Goal: Task Accomplishment & Management: Use online tool/utility

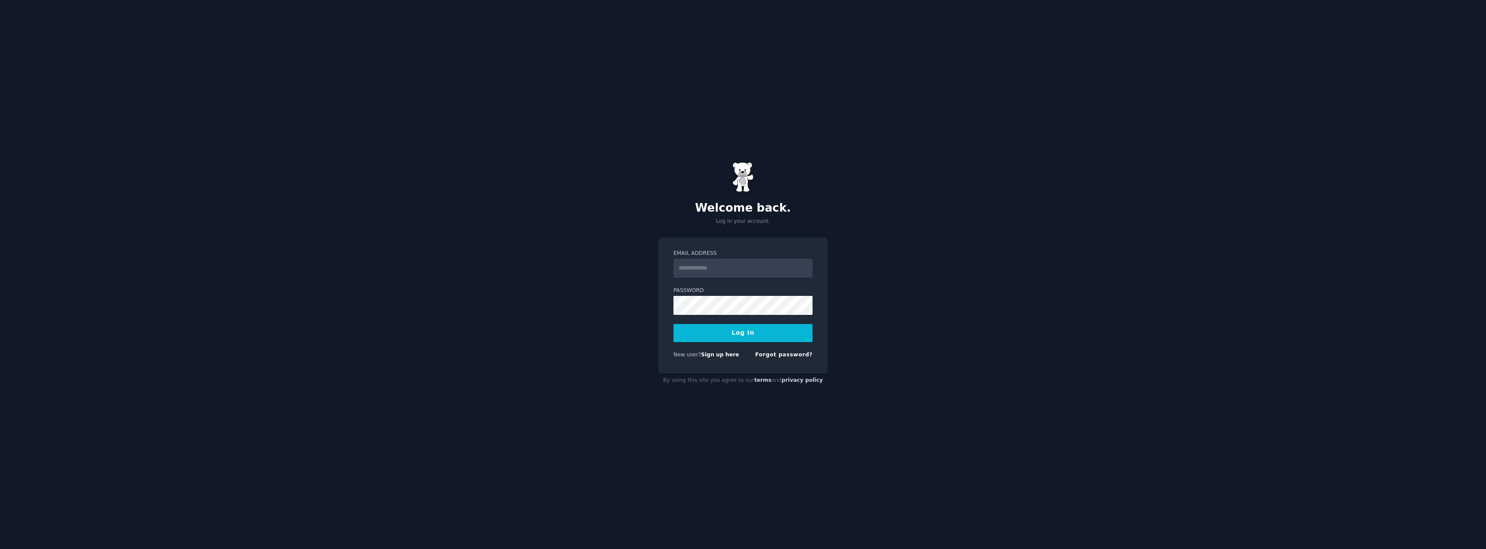
click at [730, 271] on input "Email Address" at bounding box center [742, 268] width 139 height 19
click at [867, 360] on div "Welcome back. Log in your account. Email Address Password Log In New user? Sign…" at bounding box center [743, 274] width 1486 height 549
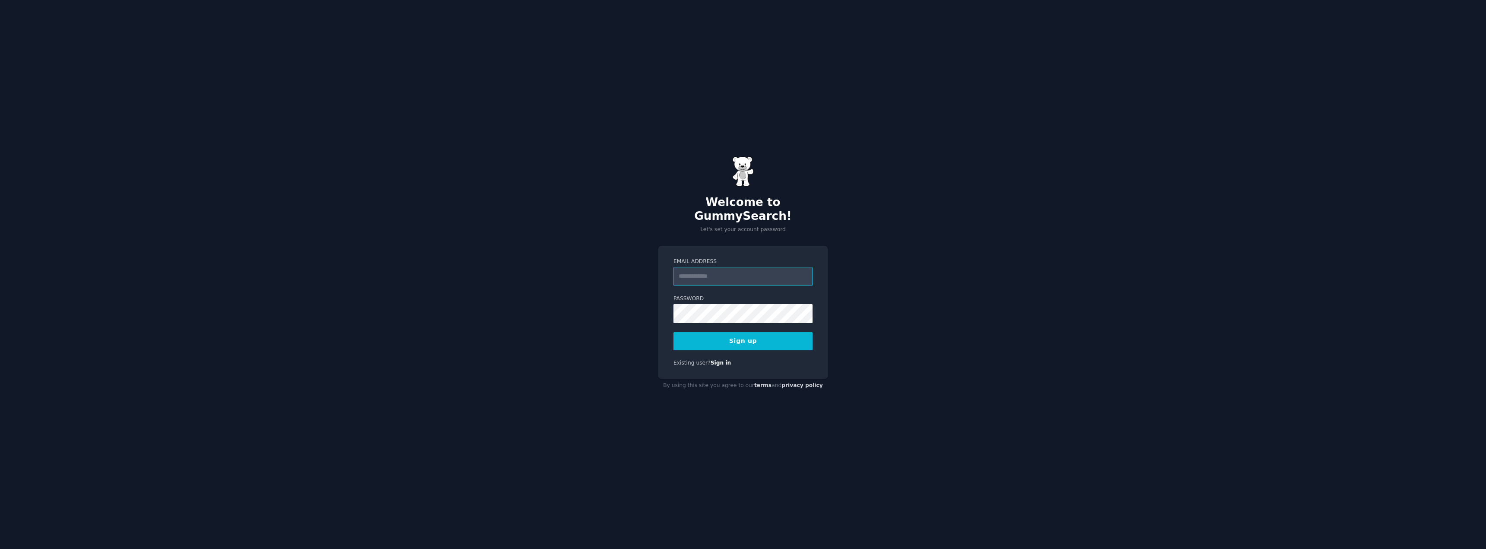
drag, startPoint x: 720, startPoint y: 271, endPoint x: 712, endPoint y: 268, distance: 9.0
click at [712, 268] on input "Email Address" at bounding box center [742, 276] width 139 height 19
type input "**********"
click at [756, 335] on button "Sign up" at bounding box center [742, 341] width 139 height 18
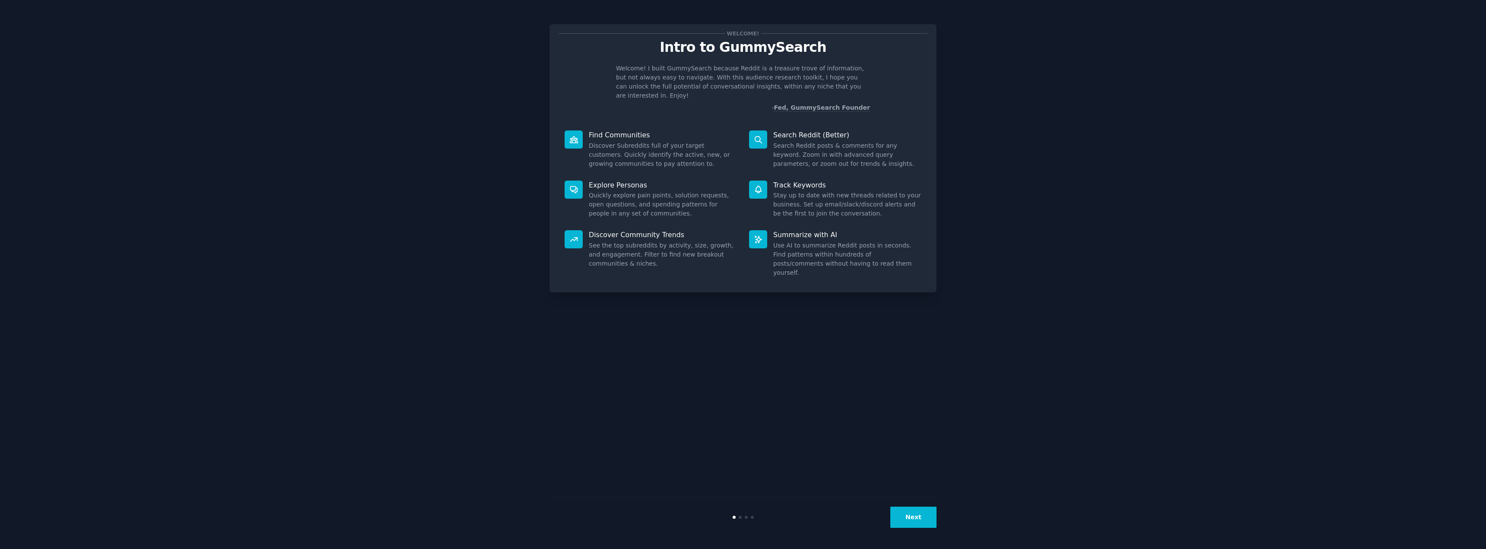
click at [580, 130] on div at bounding box center [573, 139] width 18 height 18
click at [926, 514] on button "Next" at bounding box center [913, 517] width 46 height 21
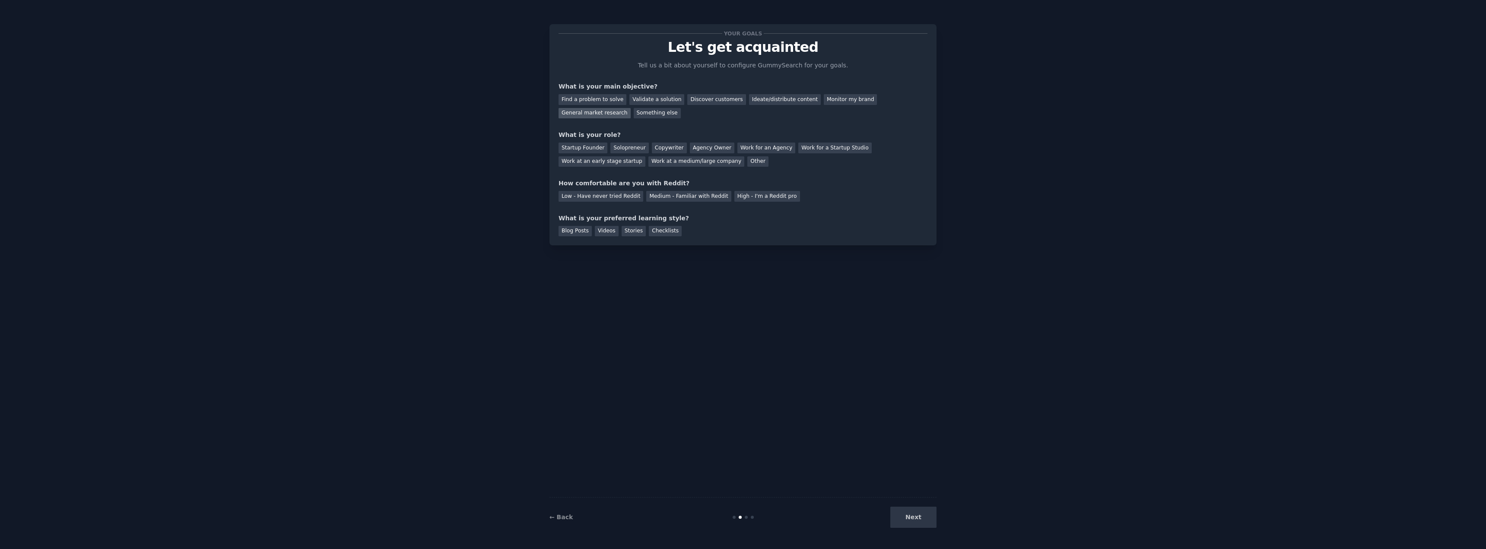
click at [631, 108] on div "General market research" at bounding box center [594, 113] width 72 height 11
click at [596, 148] on div "Startup Founder" at bounding box center [582, 148] width 49 height 11
click at [663, 198] on div "Medium - Familiar with Reddit" at bounding box center [688, 196] width 85 height 11
click at [581, 233] on div "Blog Posts" at bounding box center [574, 231] width 33 height 11
click at [916, 520] on button "Next" at bounding box center [913, 517] width 46 height 21
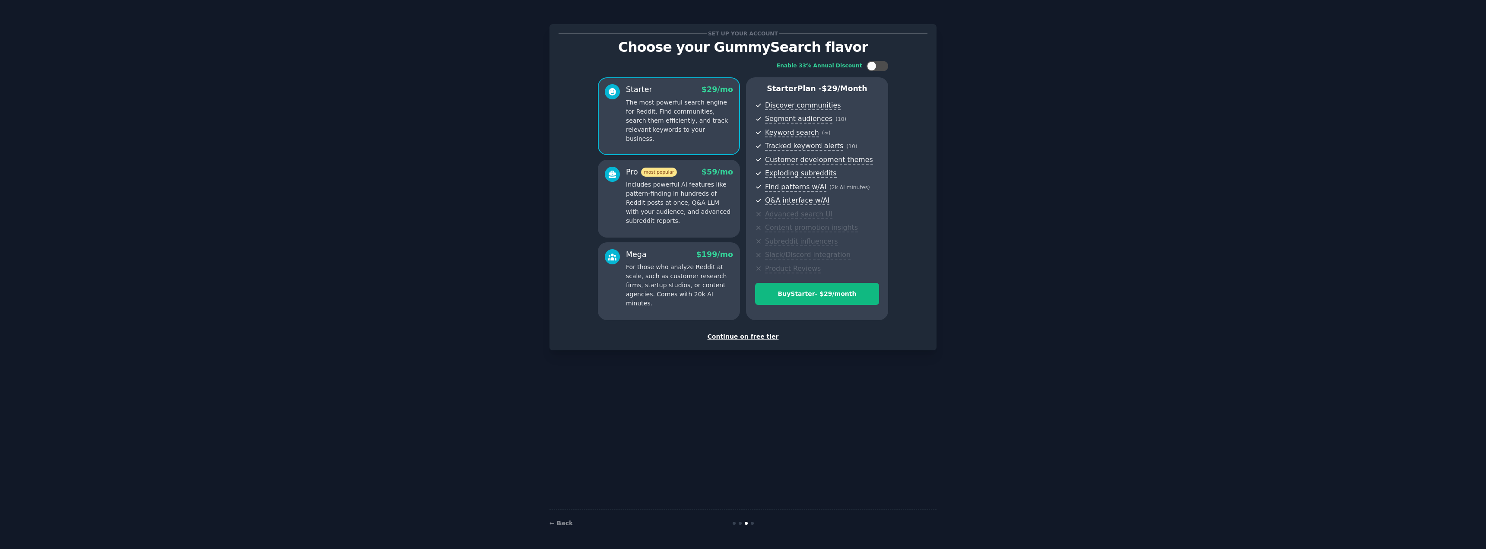
click at [759, 339] on div "Continue on free tier" at bounding box center [742, 336] width 369 height 9
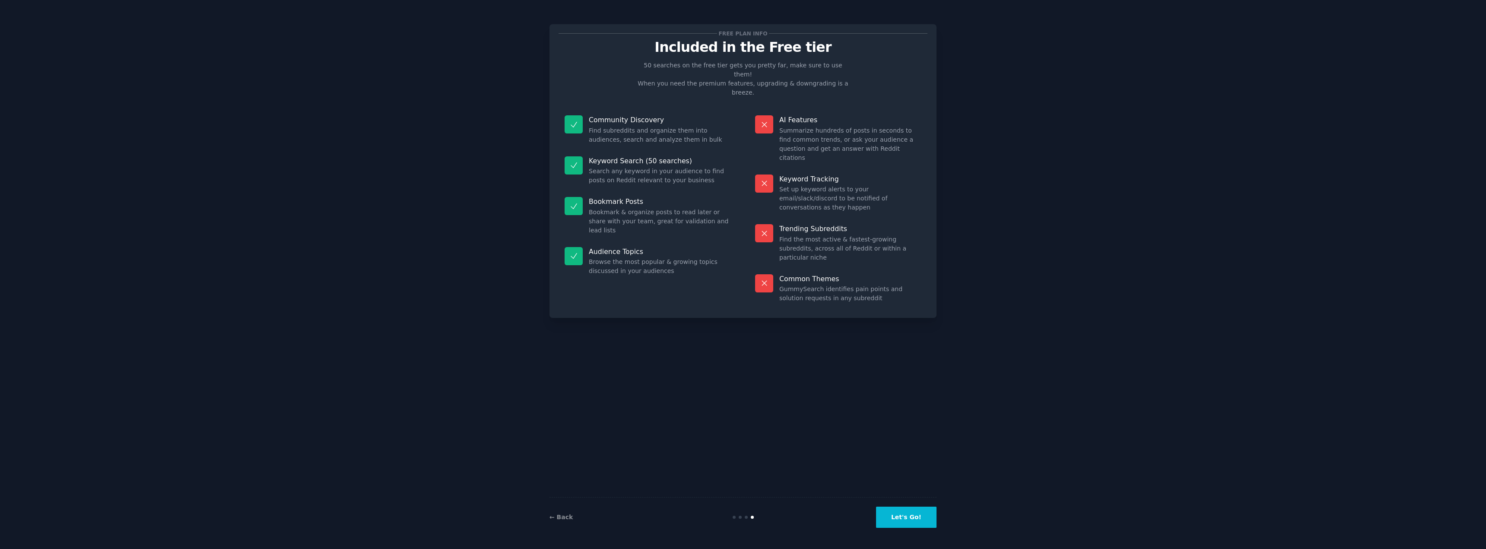
click at [920, 515] on button "Let's Go!" at bounding box center [906, 517] width 60 height 21
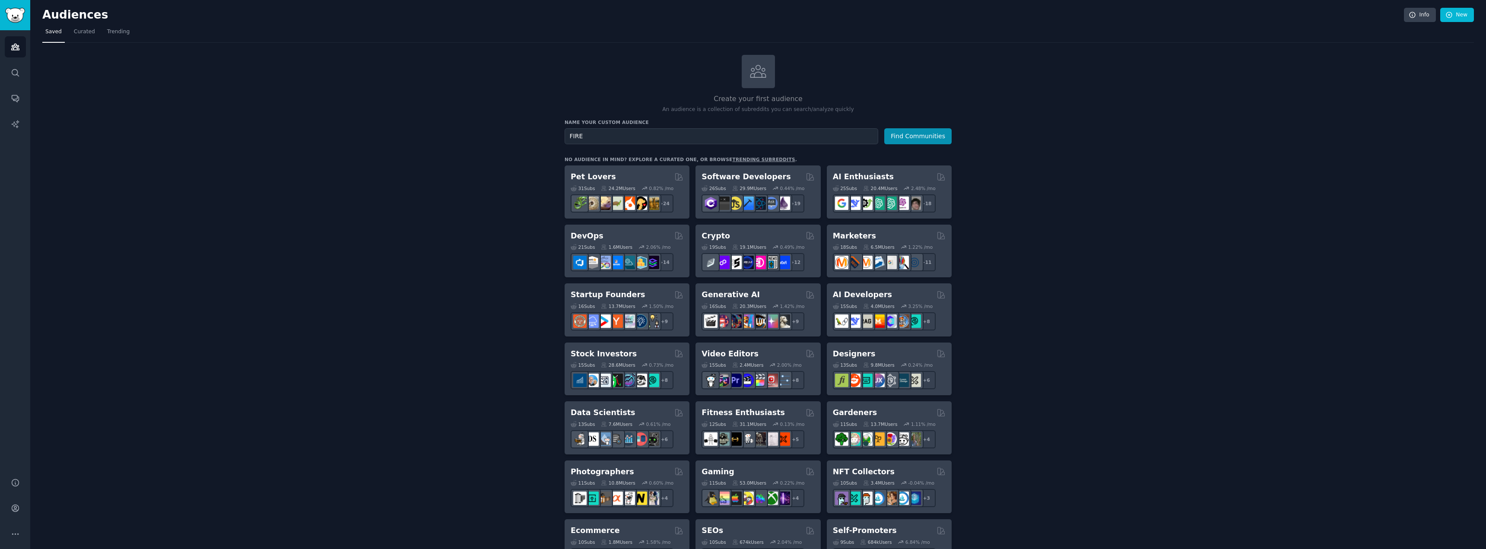
drag, startPoint x: 599, startPoint y: 135, endPoint x: 545, endPoint y: 133, distance: 53.6
click at [545, 133] on div "Create your first audience An audience is a collection of subreddits you can se…" at bounding box center [757, 525] width 1431 height 941
type input "FIRE"
click at [903, 131] on button "Find Communities" at bounding box center [917, 136] width 67 height 16
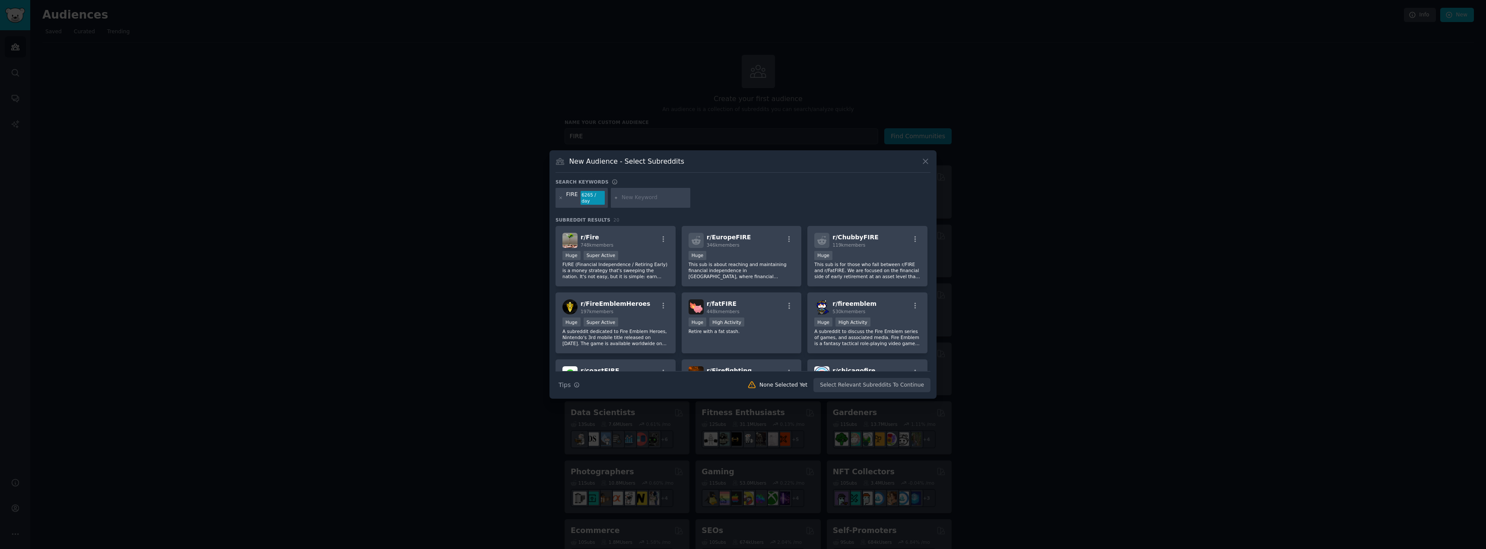
click button at bounding box center [925, 161] width 10 height 10
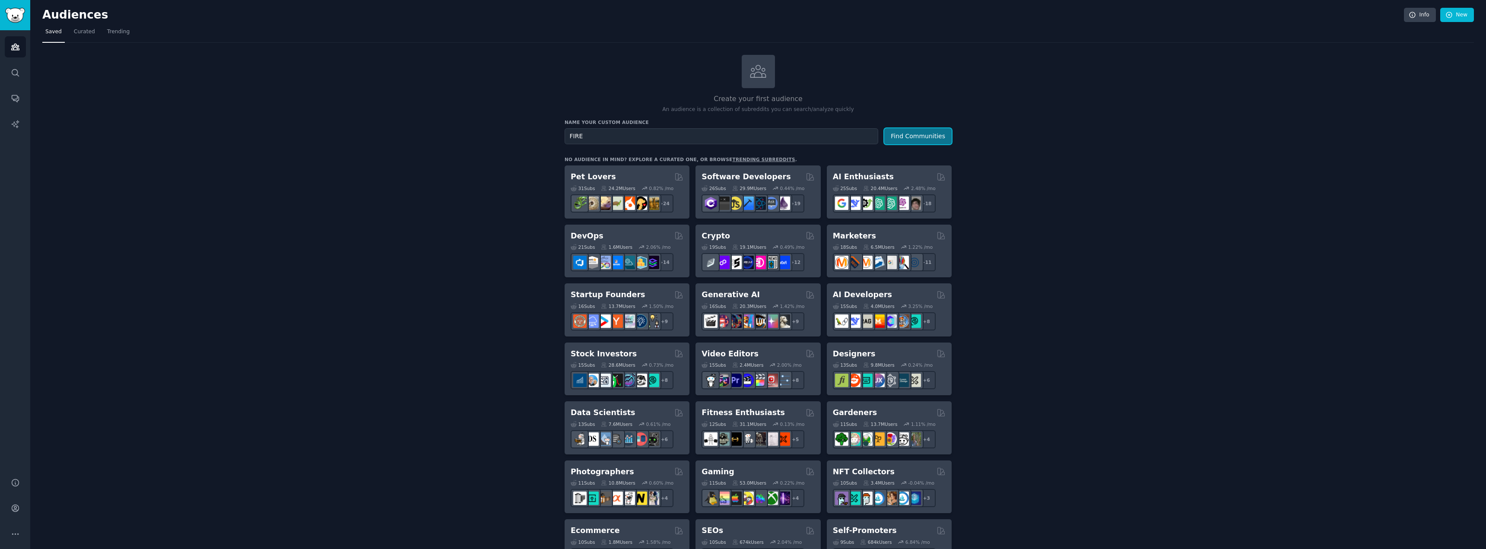
click at [910, 137] on button "Find Communities" at bounding box center [917, 136] width 67 height 16
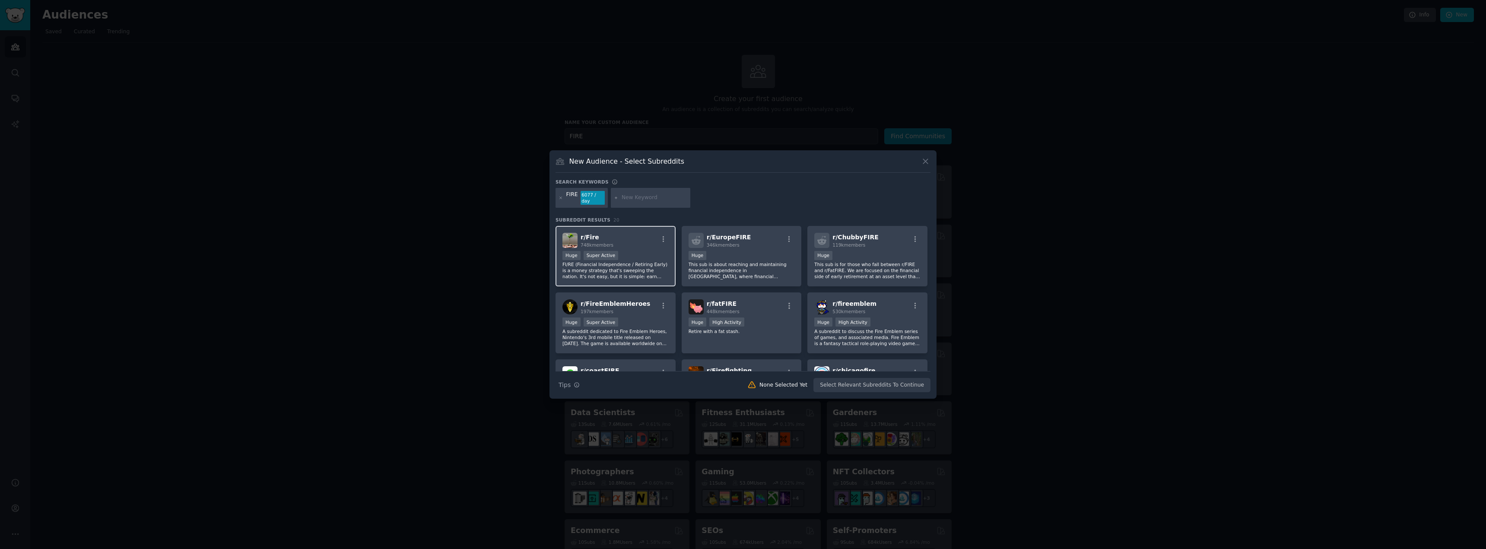
click at [647, 246] on div "r/ Fire 748k members Huge Super Active FI/RE (Financial Independence / Retiring…" at bounding box center [615, 256] width 120 height 61
click at [758, 238] on div "r/ EuropeFIRE 346k members" at bounding box center [741, 240] width 106 height 15
click at [856, 242] on span "119k members" at bounding box center [848, 244] width 33 height 5
click at [755, 312] on div "r/ fatFIRE 448k members >= 80th percentile for submissions / day Huge High Acti…" at bounding box center [742, 322] width 120 height 61
click at [640, 308] on div "r/ FireEmblemHeroes 197k members" at bounding box center [615, 306] width 106 height 15
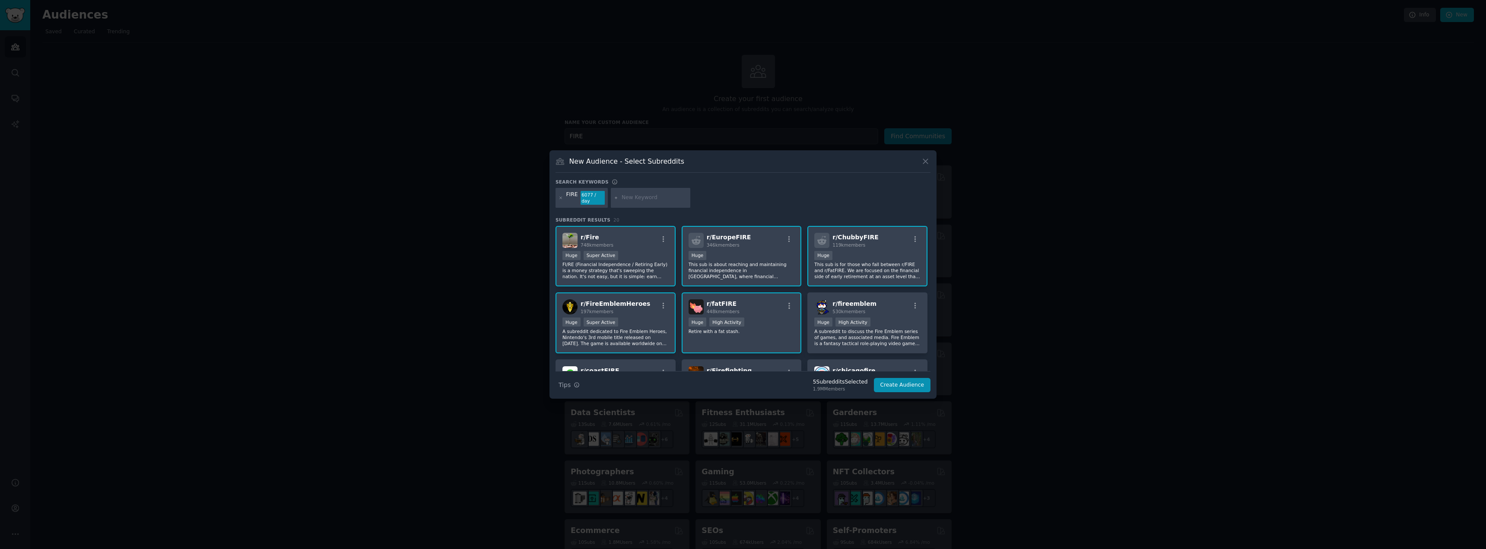
scroll to position [43, 0]
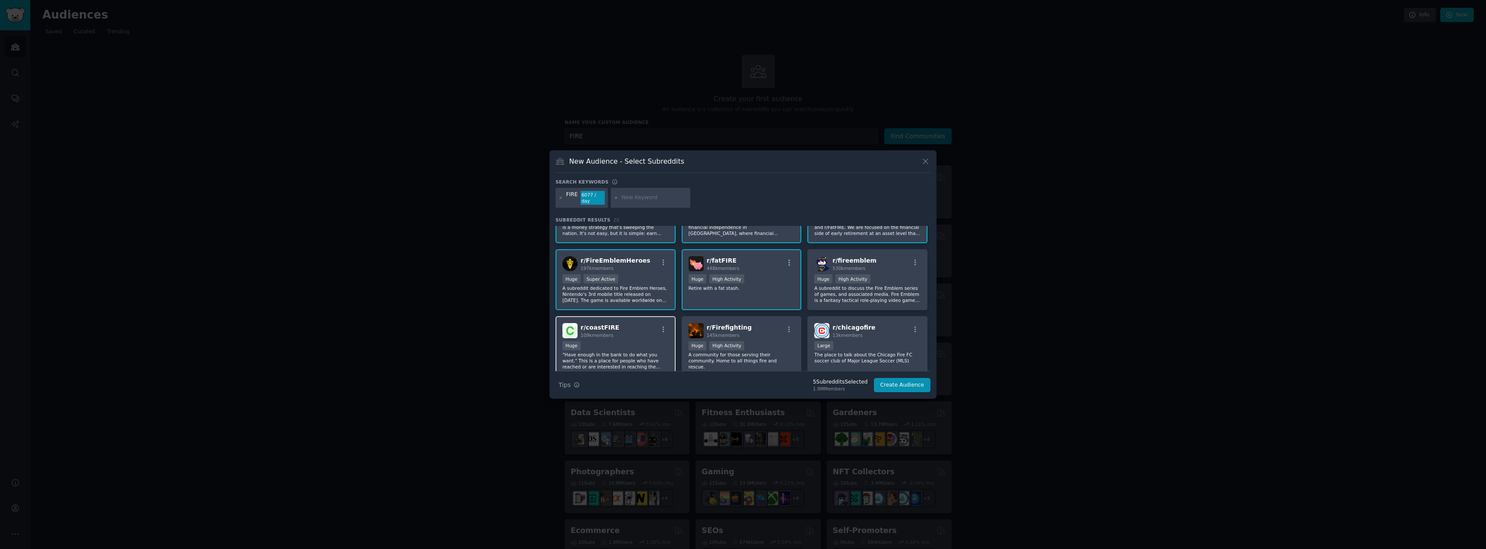
click at [622, 336] on div "r/ coastFIRE 109k members Huge "Have enough in the bank to do what you want." T…" at bounding box center [615, 346] width 120 height 61
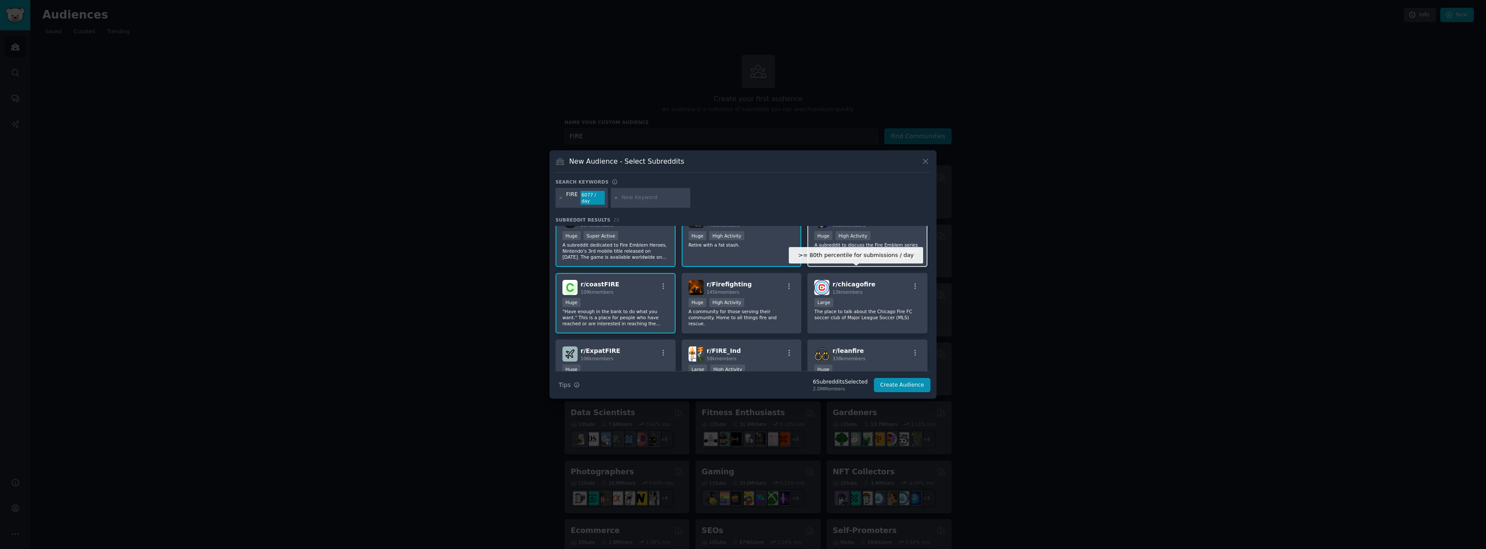
scroll to position [130, 0]
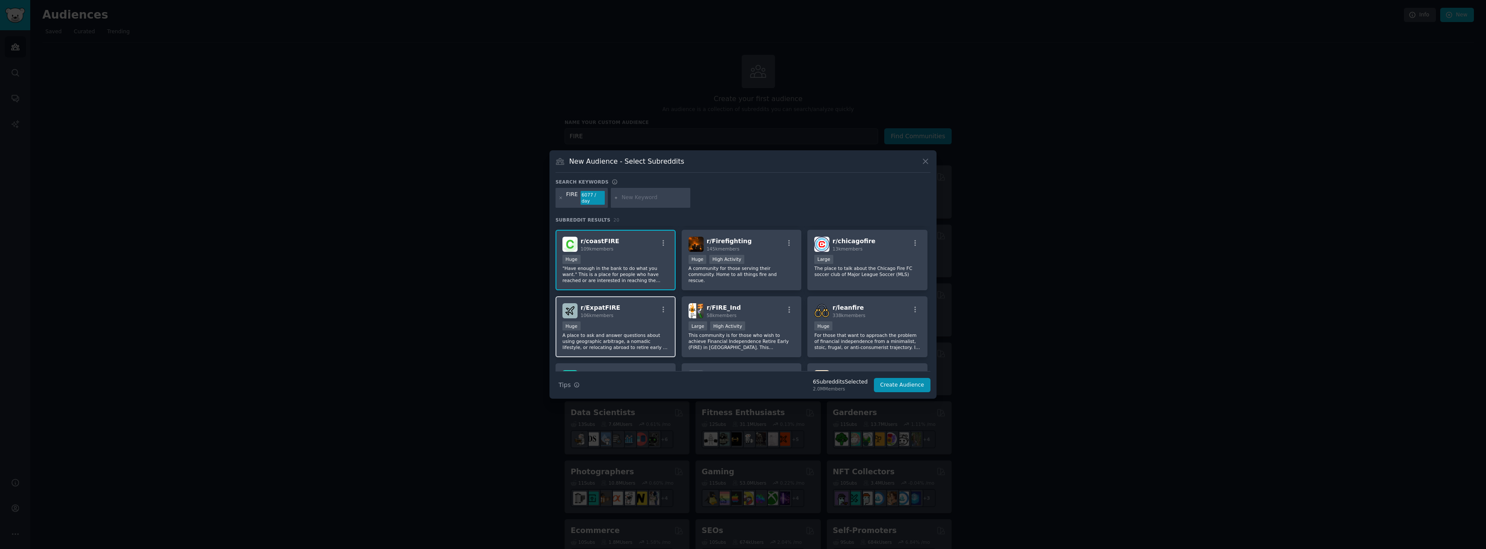
click at [637, 312] on div "r/ ExpatFIRE 106k members" at bounding box center [615, 310] width 106 height 15
click at [884, 311] on div "r/ leanfire 338k members" at bounding box center [867, 310] width 106 height 15
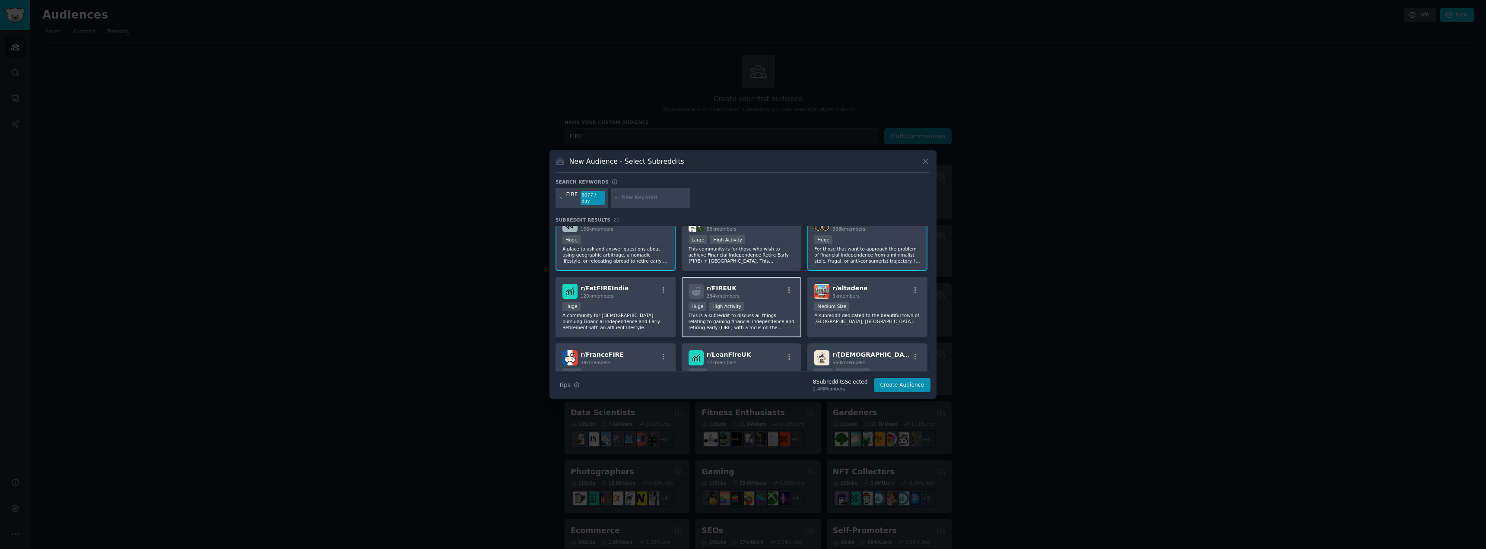
scroll to position [259, 0]
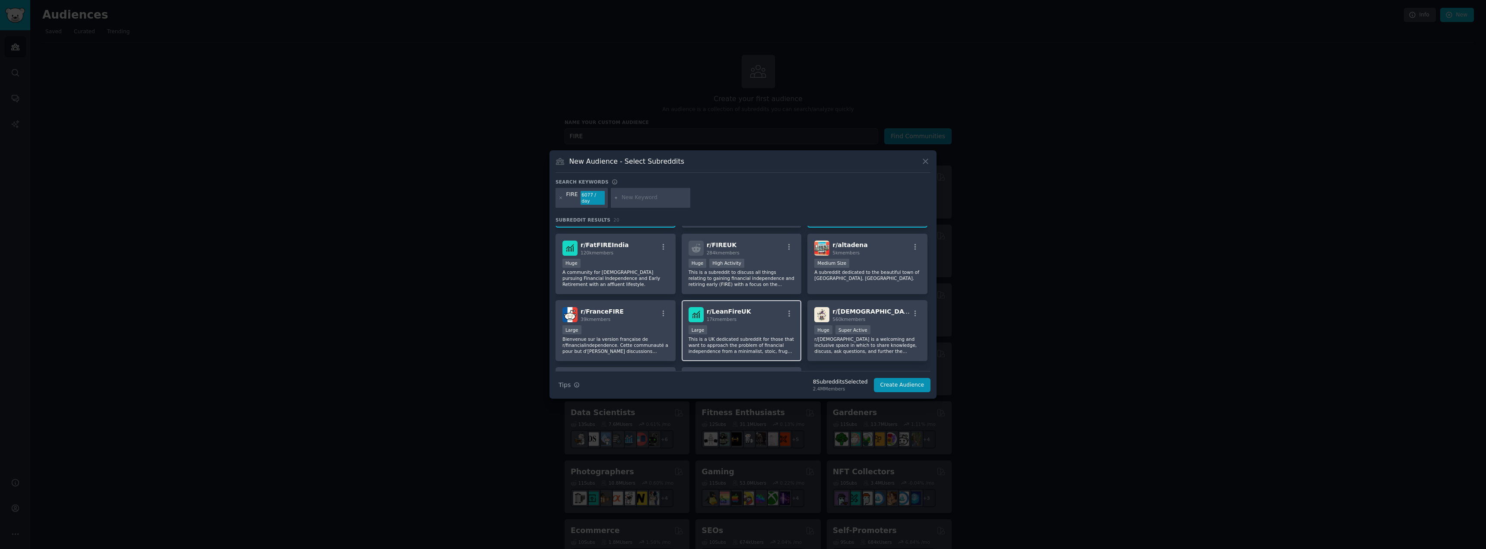
click at [757, 308] on div "r/ LeanFireUK 17k members" at bounding box center [741, 314] width 106 height 15
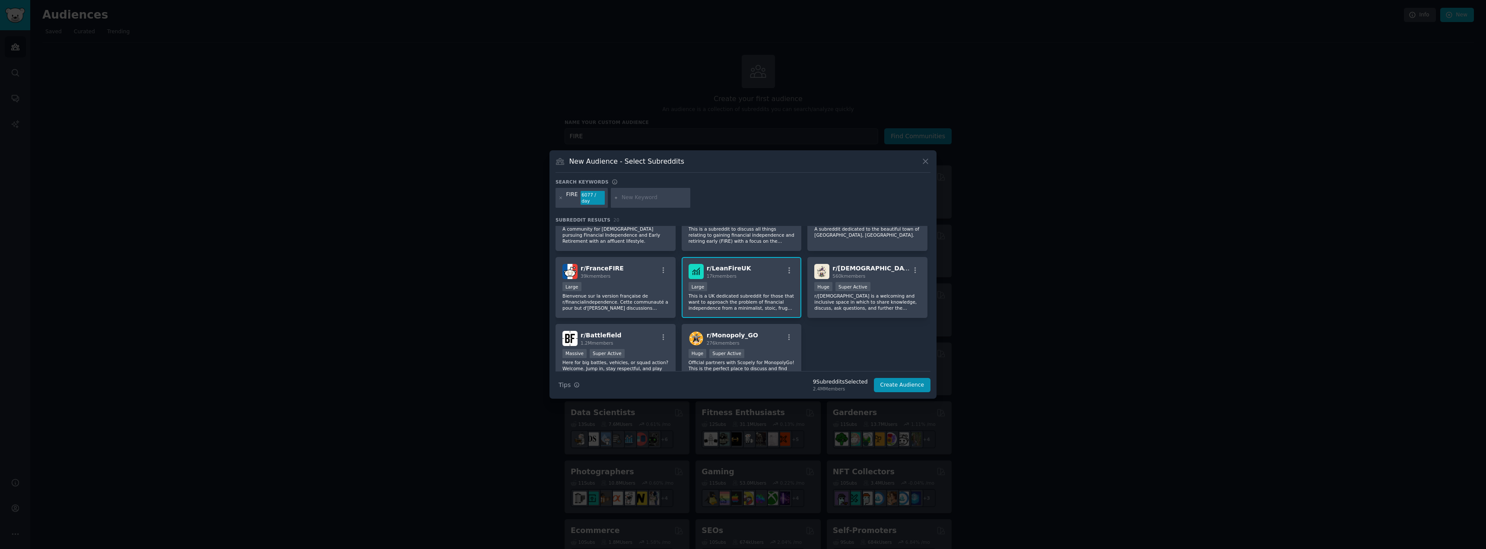
click at [761, 267] on div "r/ LeanFireUK 17k members" at bounding box center [741, 271] width 106 height 15
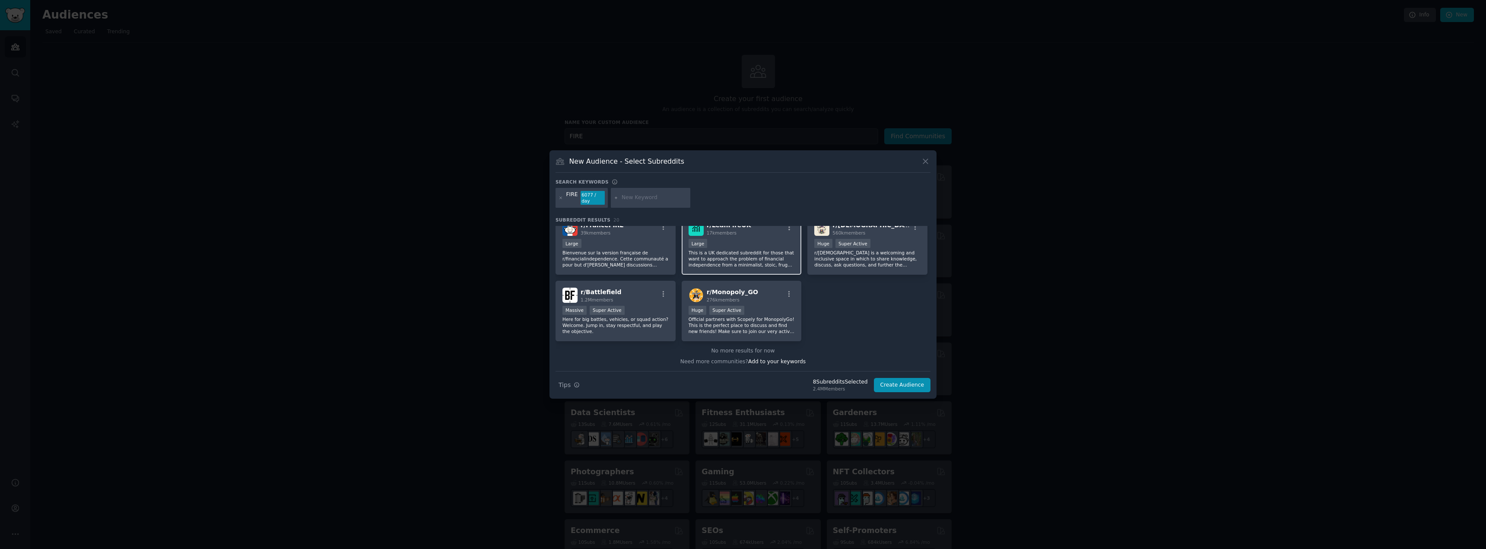
scroll to position [346, 0]
click at [902, 381] on button "Create Audience" at bounding box center [902, 385] width 57 height 15
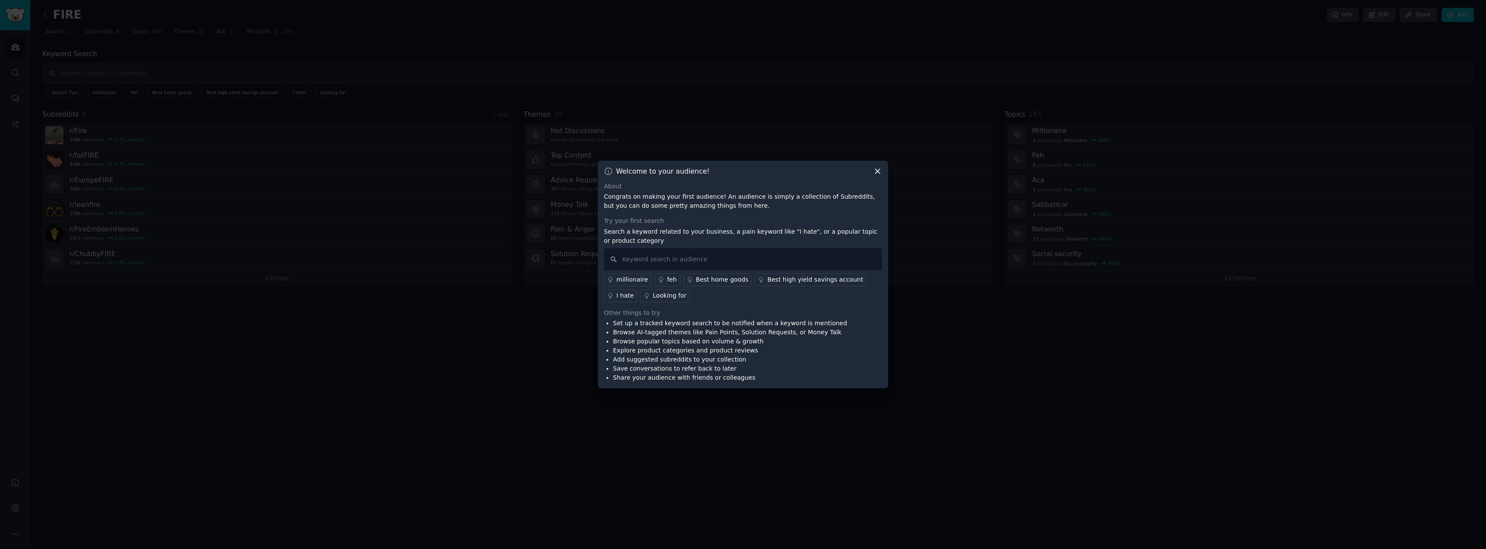
click at [875, 171] on icon at bounding box center [877, 171] width 9 height 9
